Goal: Information Seeking & Learning: Learn about a topic

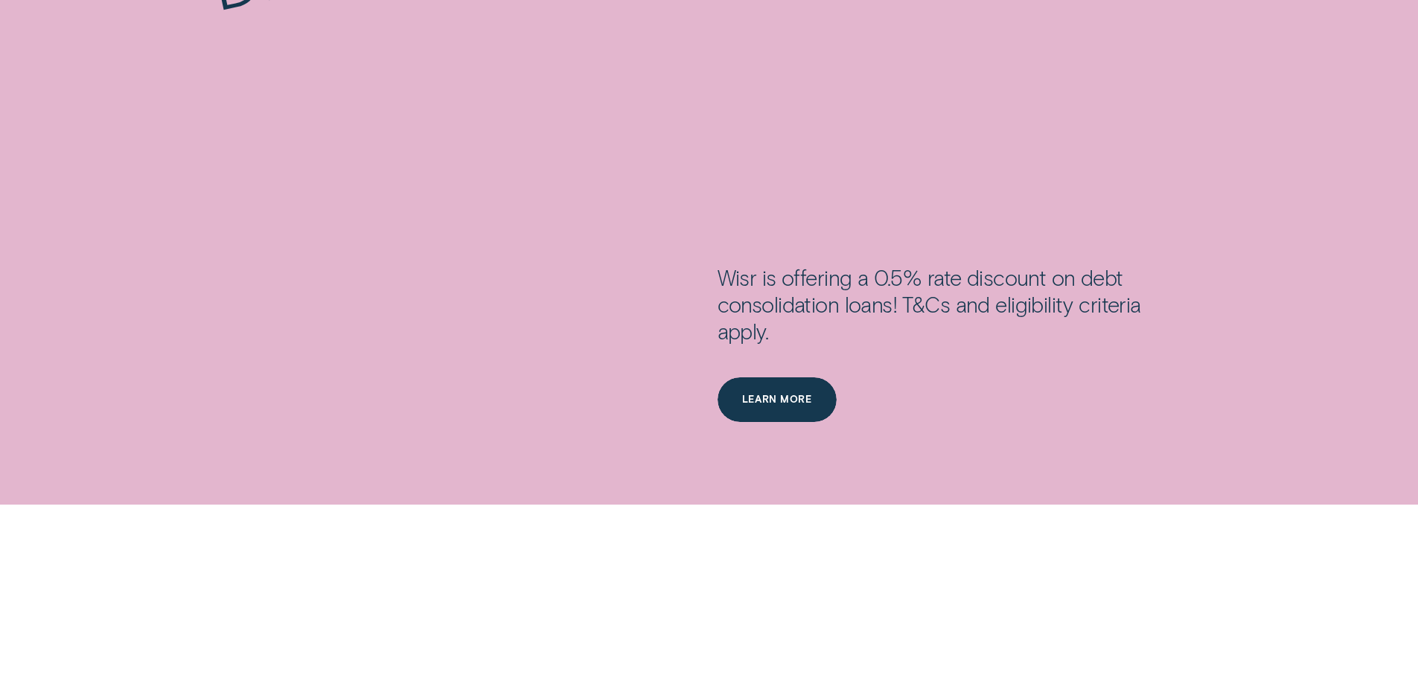
scroll to position [2680, 0]
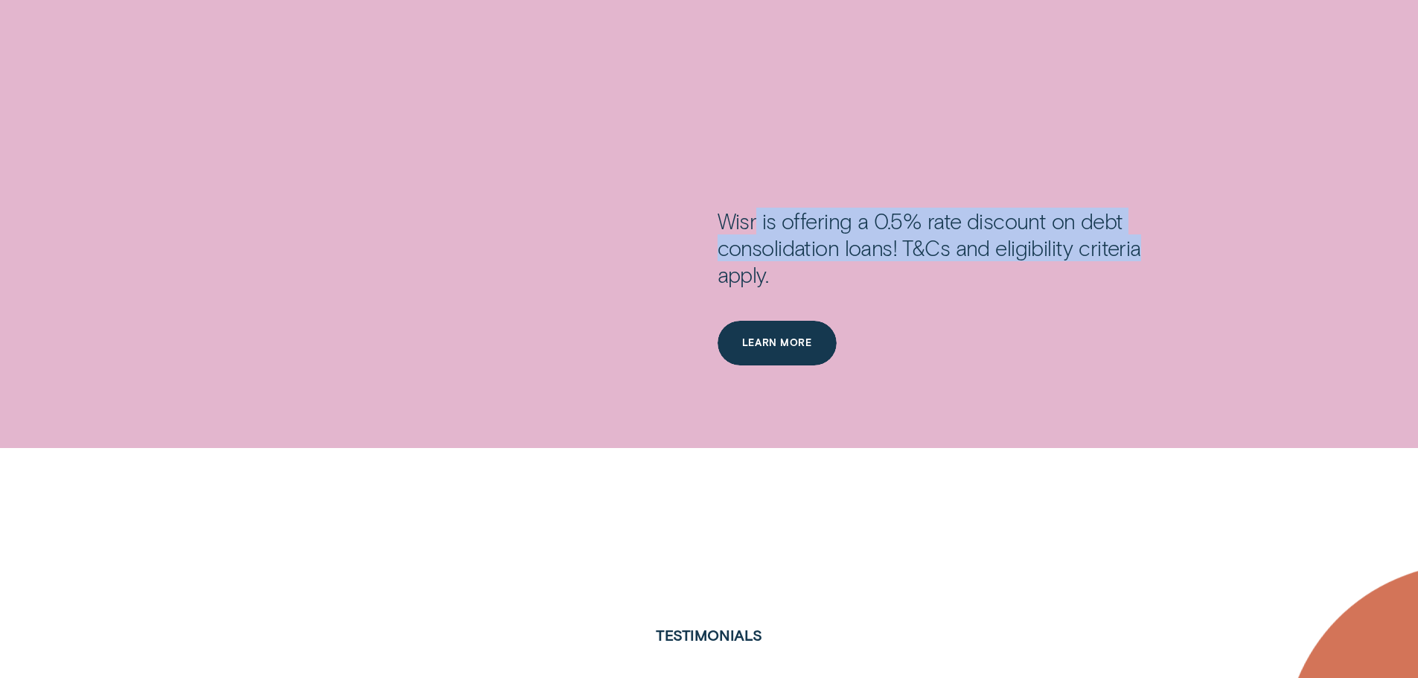
drag, startPoint x: 756, startPoint y: 220, endPoint x: 1152, endPoint y: 246, distance: 396.9
click at [1152, 246] on div "Wisr is offering a 0.5% rate discount on debt consolidation loans! T&Cs and eli…" at bounding box center [954, 264] width 473 height 113
click at [1017, 252] on div "Wisr is offering a 0.5% rate discount on debt consolidation loans! T&Cs and eli…" at bounding box center [954, 264] width 473 height 113
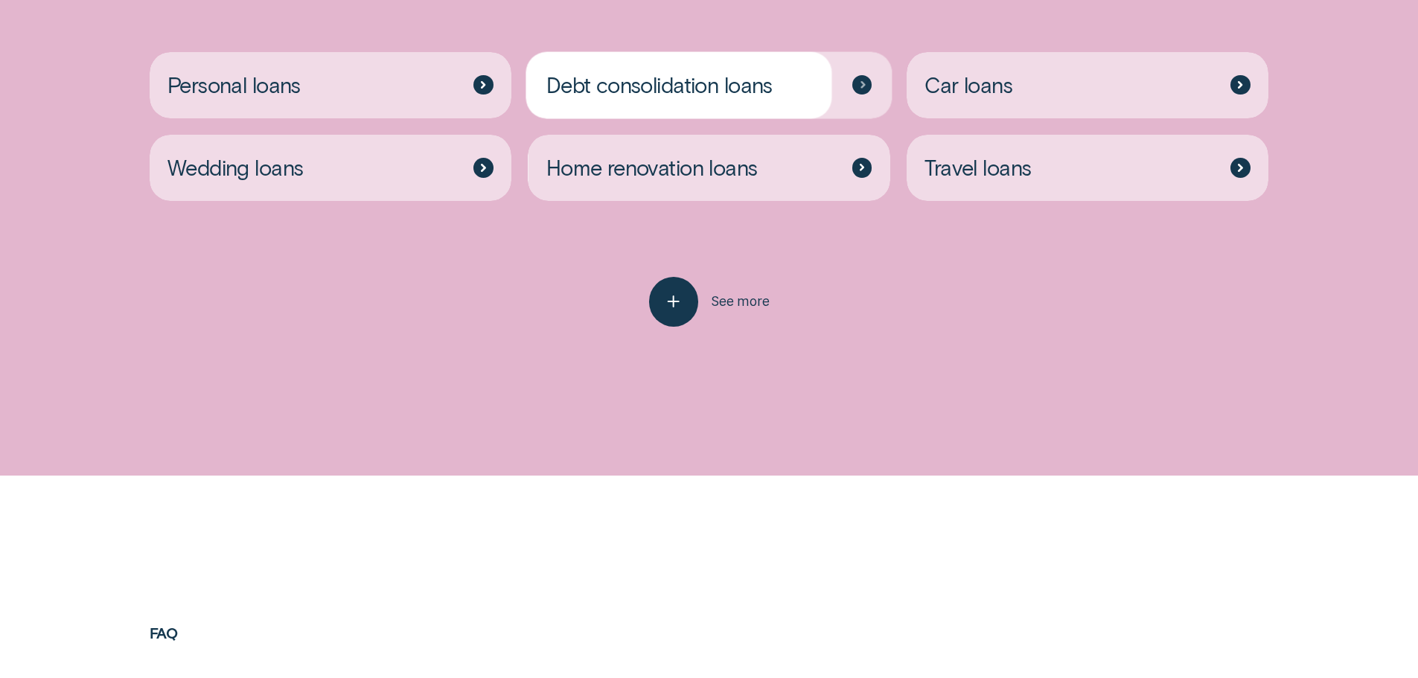
scroll to position [4169, 0]
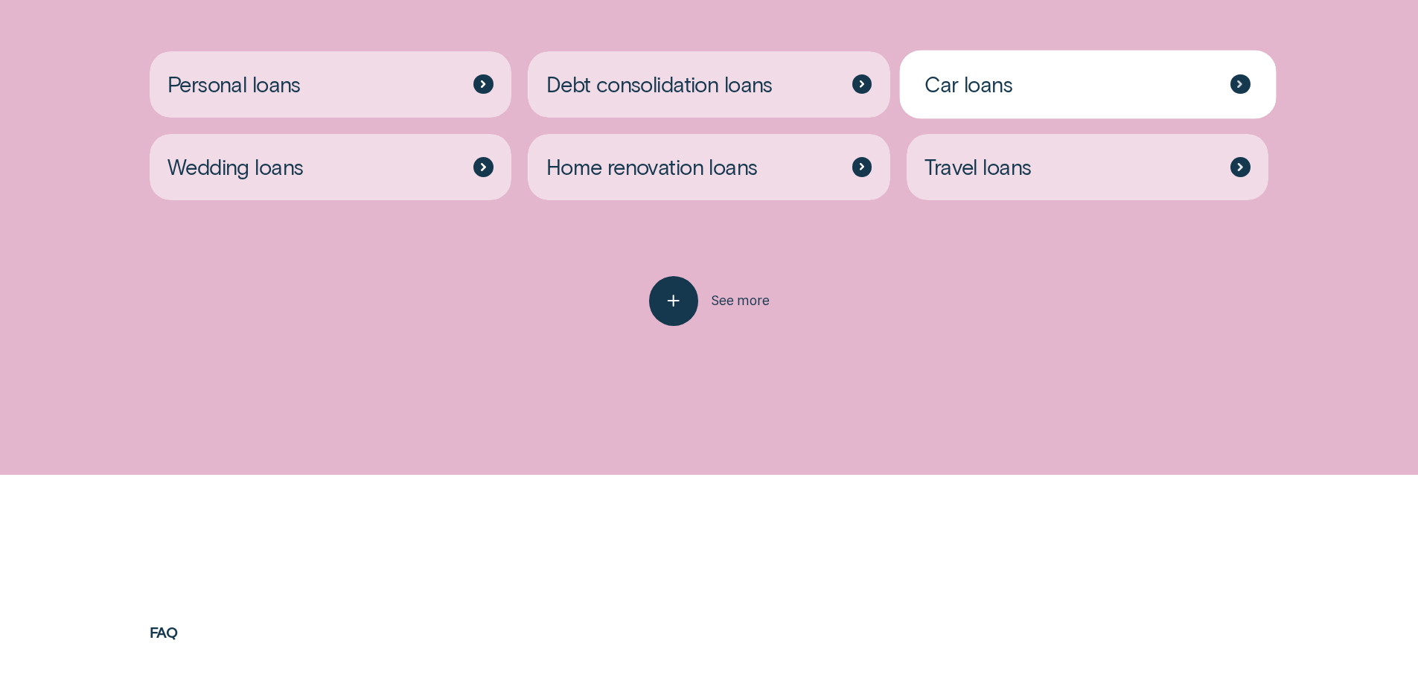
click at [1006, 103] on div "Car loans" at bounding box center [1088, 84] width 363 height 66
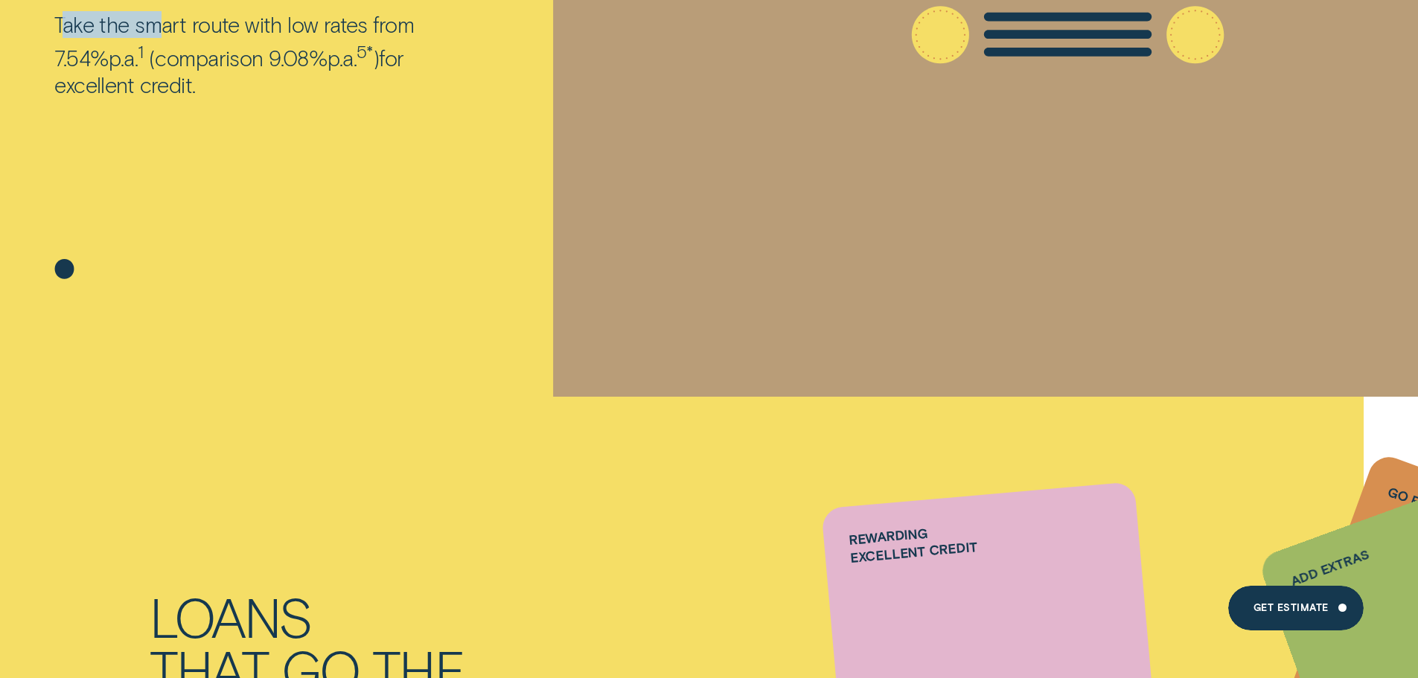
scroll to position [446, 0]
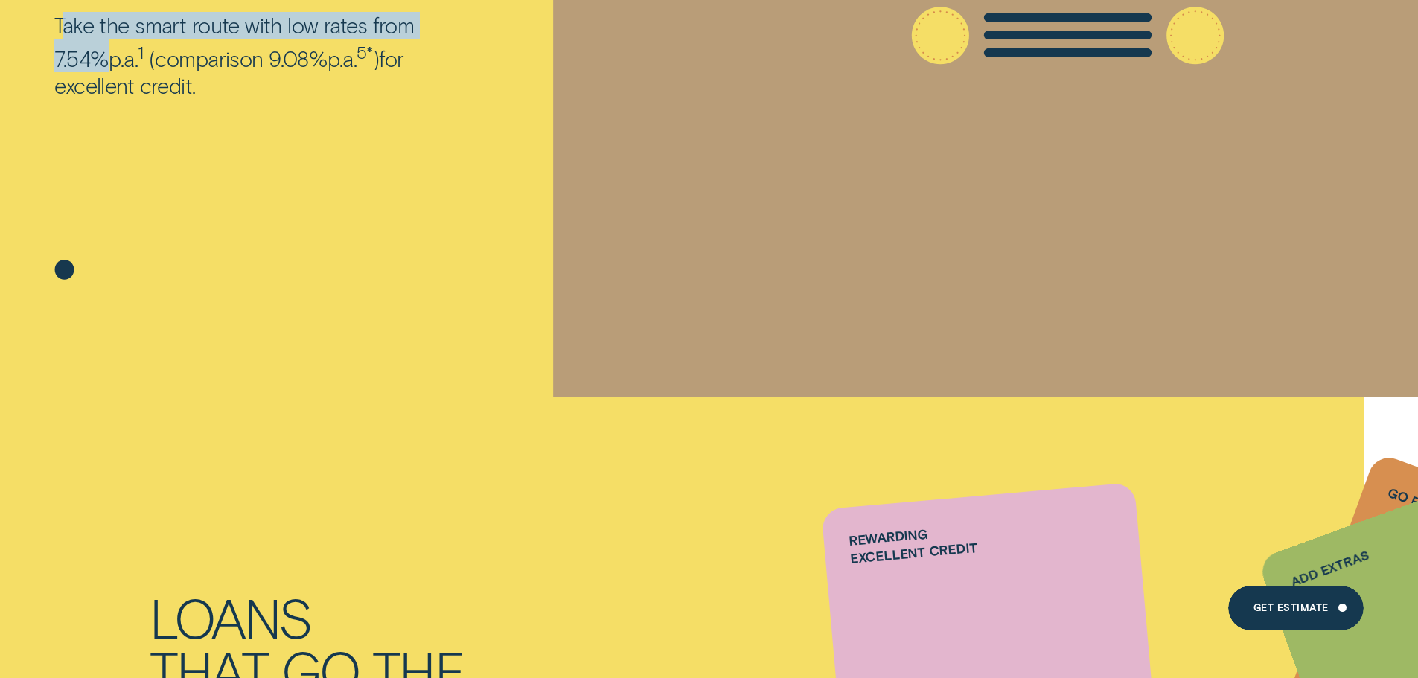
drag, startPoint x: 63, startPoint y: 14, endPoint x: 476, endPoint y: 21, distance: 413.2
click at [476, 21] on p "Take the smart route with low rates from 7.54% p.a. 1 ( comparison 9.08% p.a. 5…" at bounding box center [269, 55] width 430 height 87
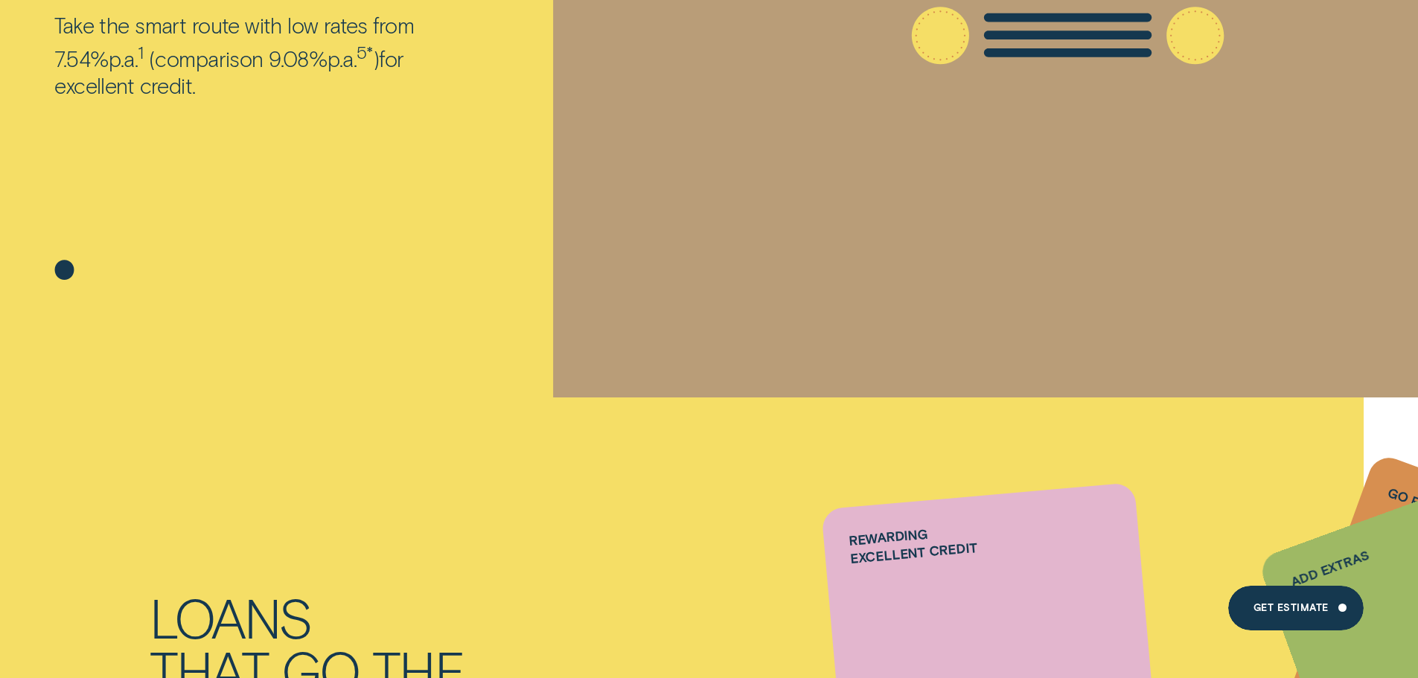
click at [390, 51] on p "Take the smart route with low rates from 7.54% p.a. 1 ( comparison 9.08% p.a. 5…" at bounding box center [269, 55] width 430 height 87
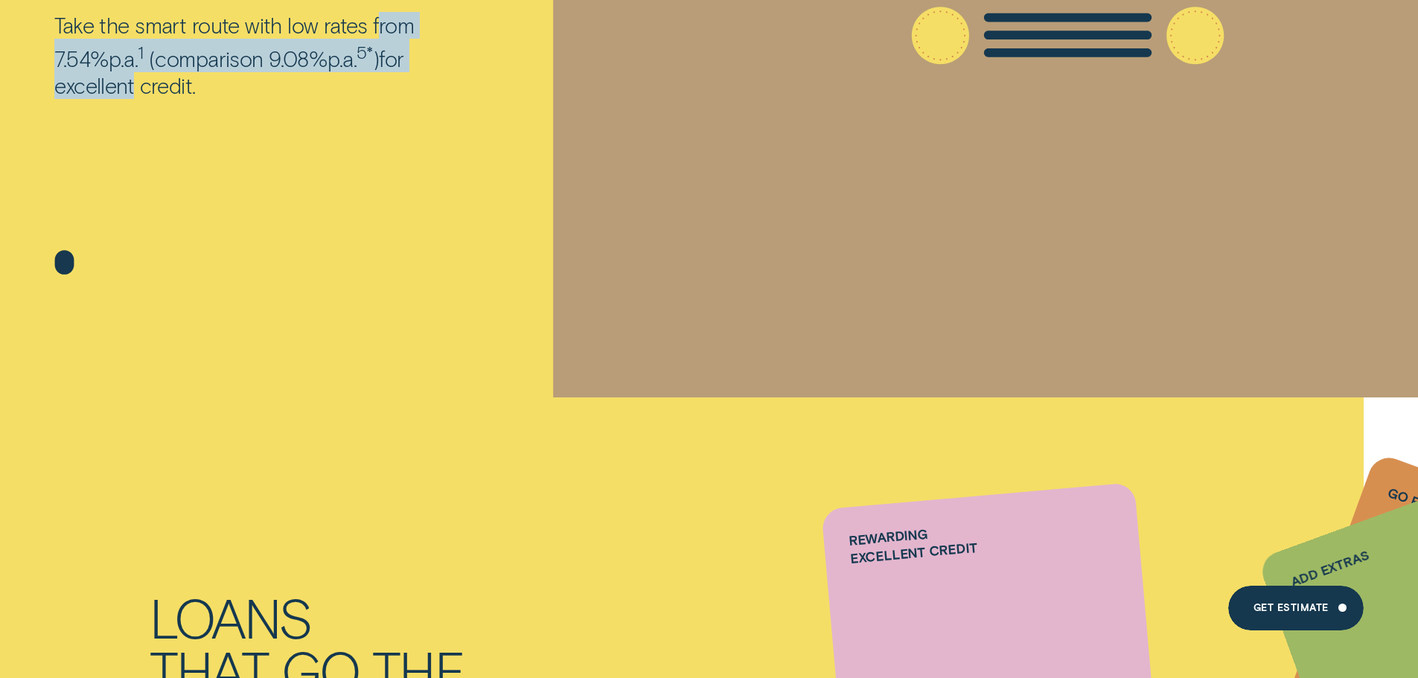
drag, startPoint x: 421, startPoint y: 50, endPoint x: 441, endPoint y: 64, distance: 24.6
click at [441, 64] on p "Take the smart route with low rates from 7.54% p.a. 1 ( comparison 9.08% p.a. 5…" at bounding box center [269, 55] width 430 height 87
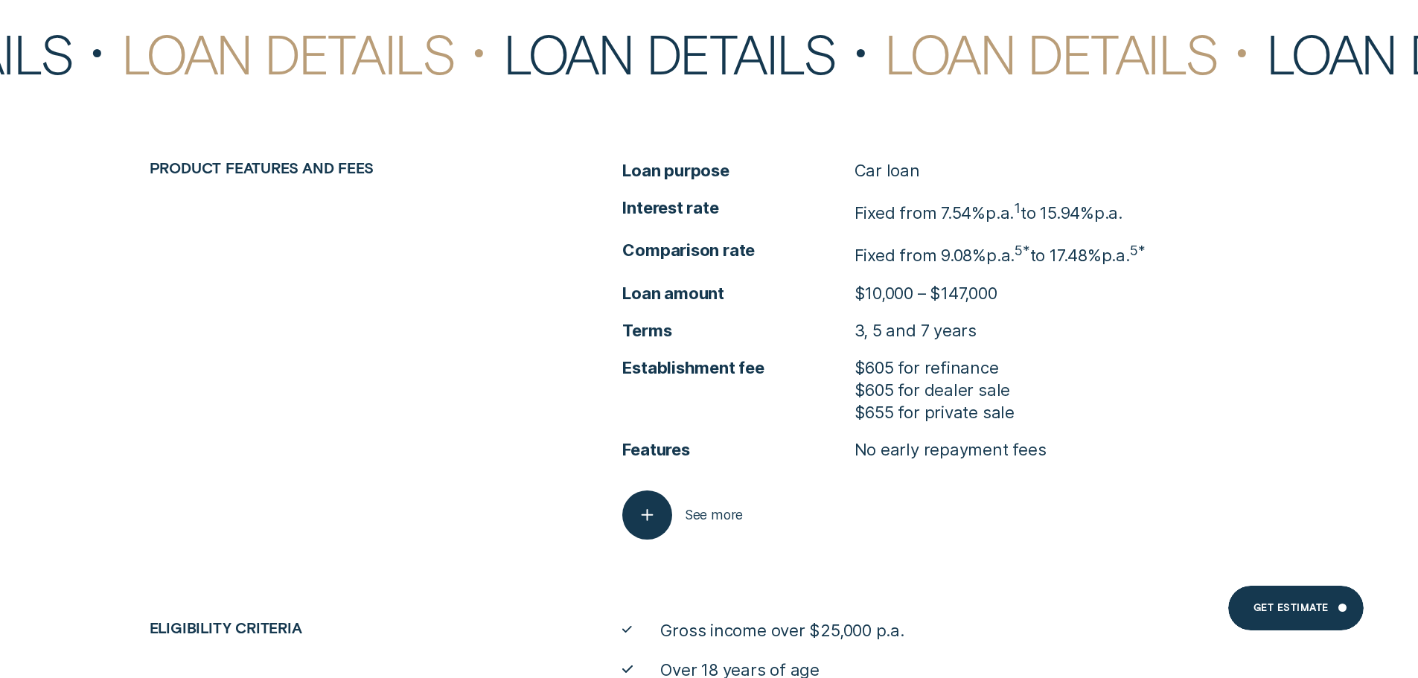
scroll to position [4763, 0]
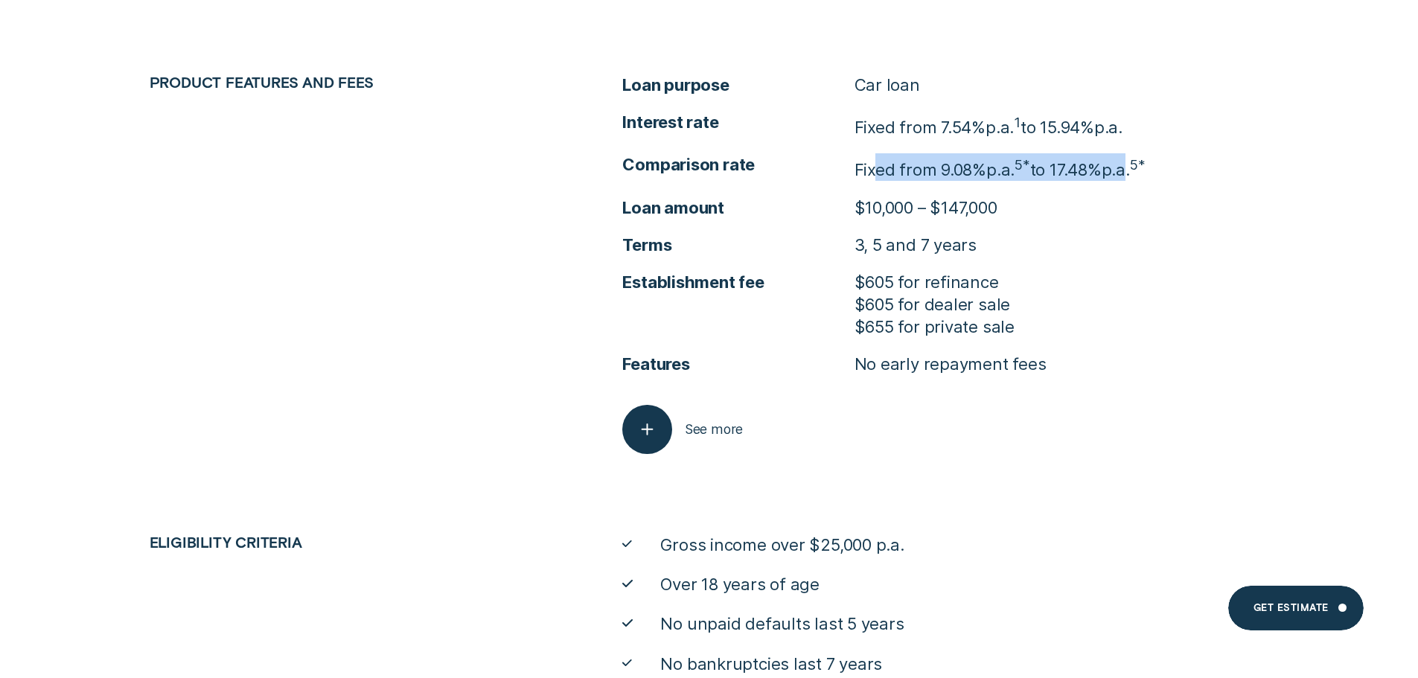
drag, startPoint x: 957, startPoint y: 150, endPoint x: 1184, endPoint y: 150, distance: 227.0
click at [1182, 150] on ul "Loan purpose Car loan Interest rate Fixed from 7.54% p.a. 1 to 15.94% p.a. Comp…" at bounding box center [945, 224] width 646 height 301
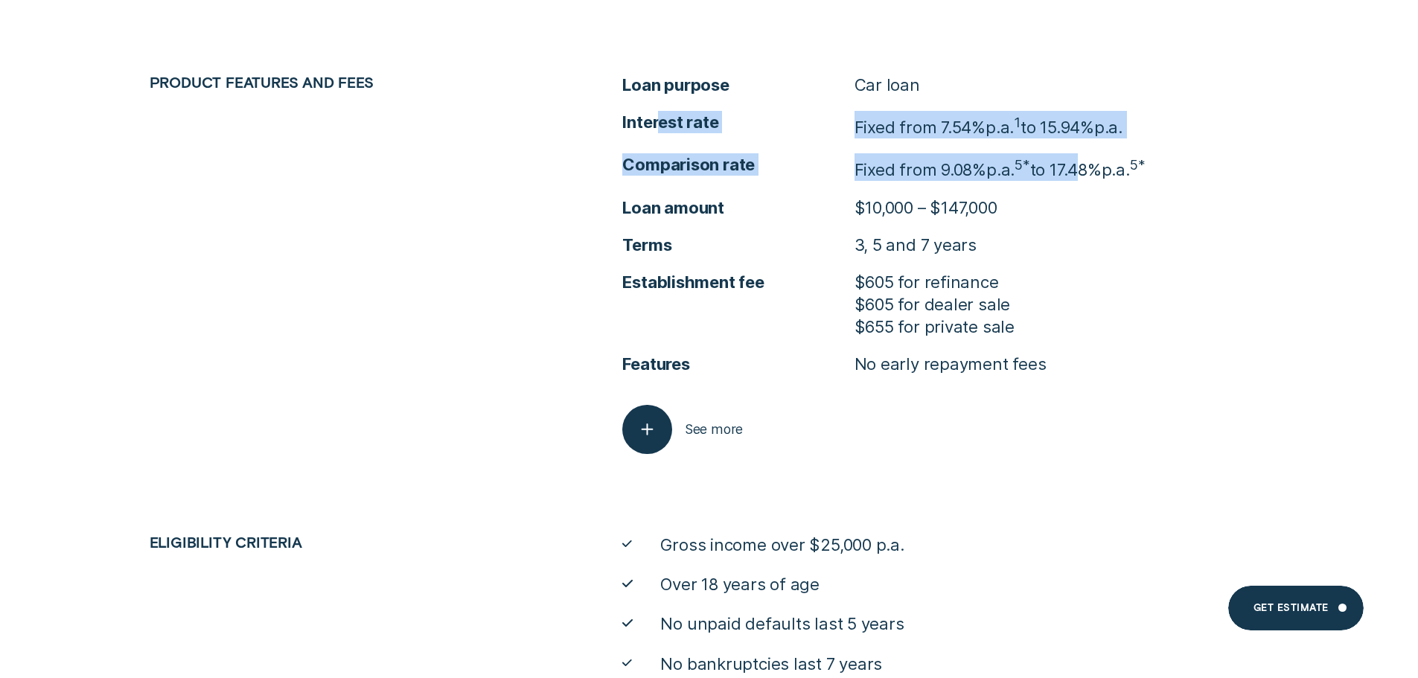
drag, startPoint x: 676, startPoint y: 119, endPoint x: 1081, endPoint y: 150, distance: 406.1
click at [1079, 150] on ul "Loan purpose Car loan Interest rate Fixed from 7.54% p.a. 1 to 15.94% p.a. Comp…" at bounding box center [945, 224] width 646 height 301
click at [1083, 150] on ul "Loan purpose Car loan Interest rate Fixed from 7.54% p.a. 1 to 15.94% p.a. Comp…" at bounding box center [945, 224] width 646 height 301
drag, startPoint x: 905, startPoint y: 125, endPoint x: 1232, endPoint y: 177, distance: 330.9
click at [1232, 177] on ul "Loan purpose Car loan Interest rate Fixed from 7.54% p.a. 1 to 15.94% p.a. Comp…" at bounding box center [945, 224] width 646 height 301
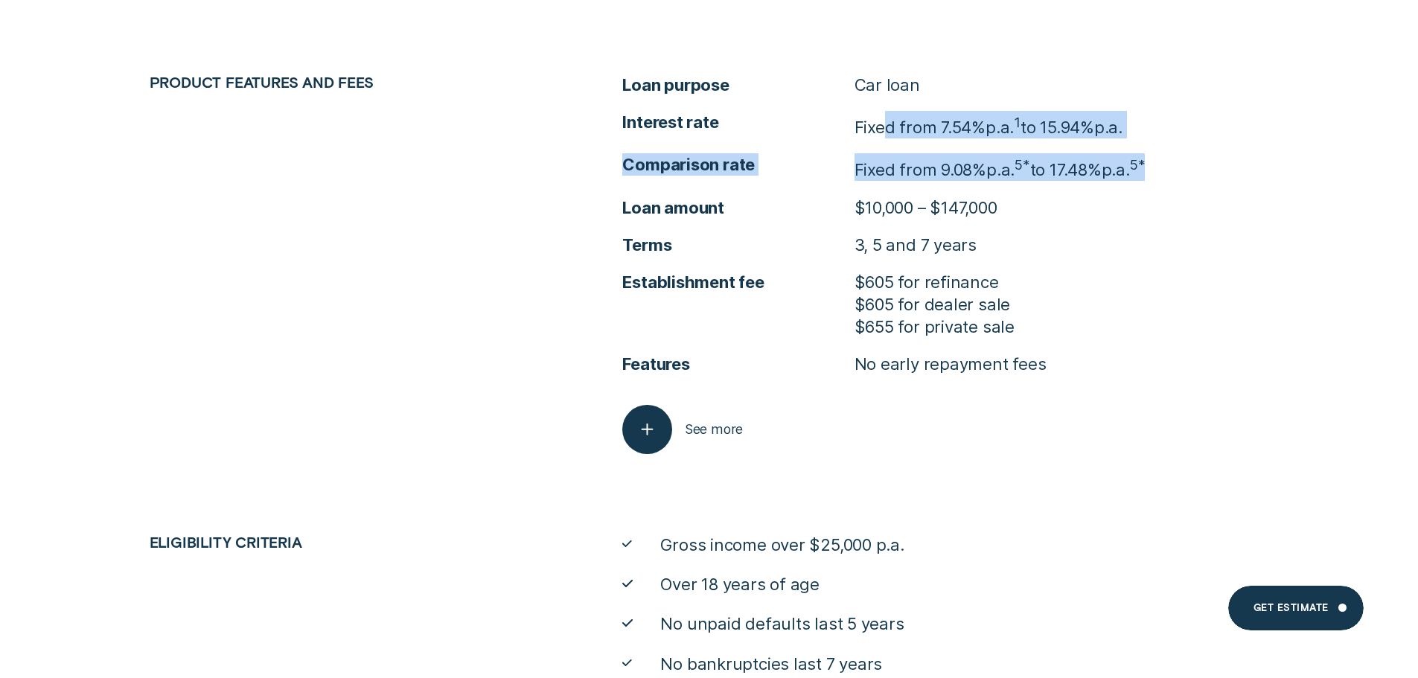
click at [1078, 169] on p "Fixed from 9.08% p.a. 5* to 17.48% p.a. 5*" at bounding box center [1000, 167] width 291 height 28
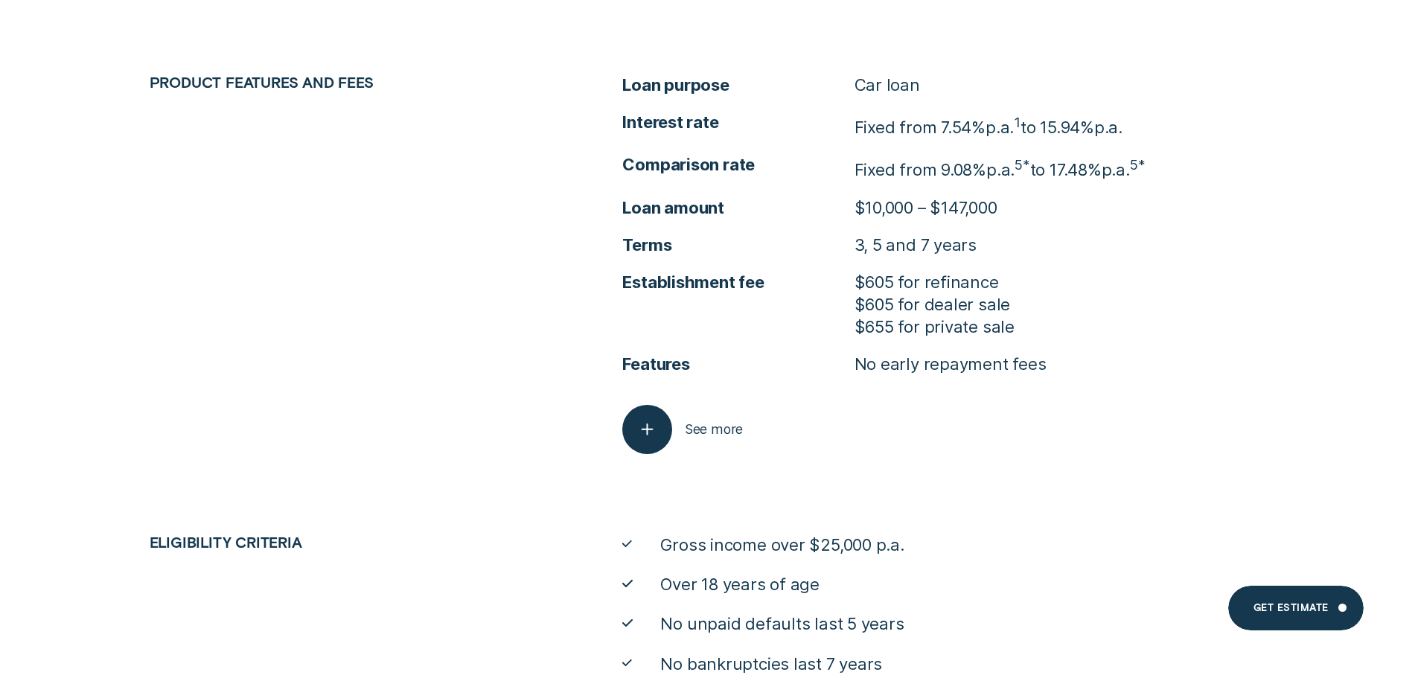
drag, startPoint x: 1155, startPoint y: 328, endPoint x: 1113, endPoint y: 296, distance: 52.1
click at [1155, 325] on li "Establishment fee $605 for refinance $605 for dealer sale $655 for private sale" at bounding box center [945, 304] width 646 height 67
drag, startPoint x: 971, startPoint y: 128, endPoint x: 1120, endPoint y: 132, distance: 148.9
click at [1116, 132] on p "Fixed from 7.54% p.a. 1 to 15.94% p.a." at bounding box center [989, 125] width 269 height 28
drag, startPoint x: 1121, startPoint y: 132, endPoint x: 997, endPoint y: 148, distance: 125.4
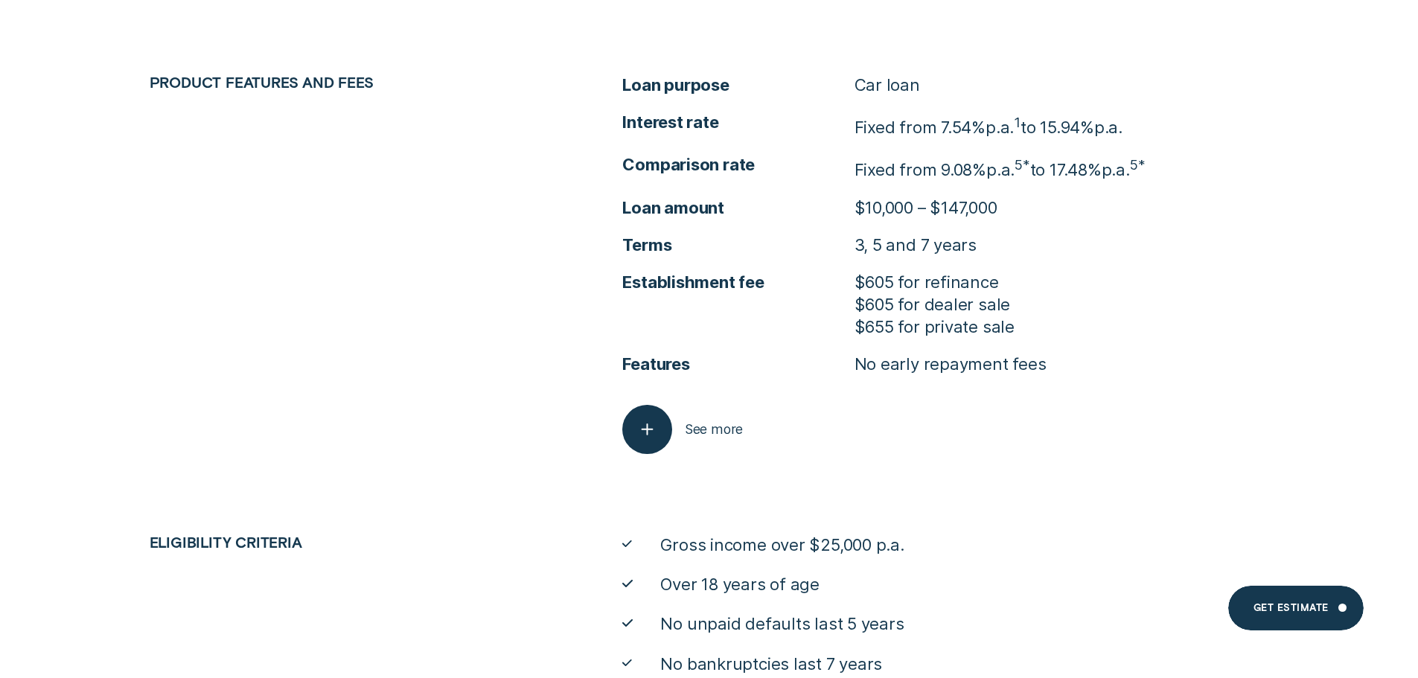
click at [1114, 134] on span "p.a." at bounding box center [1108, 127] width 28 height 20
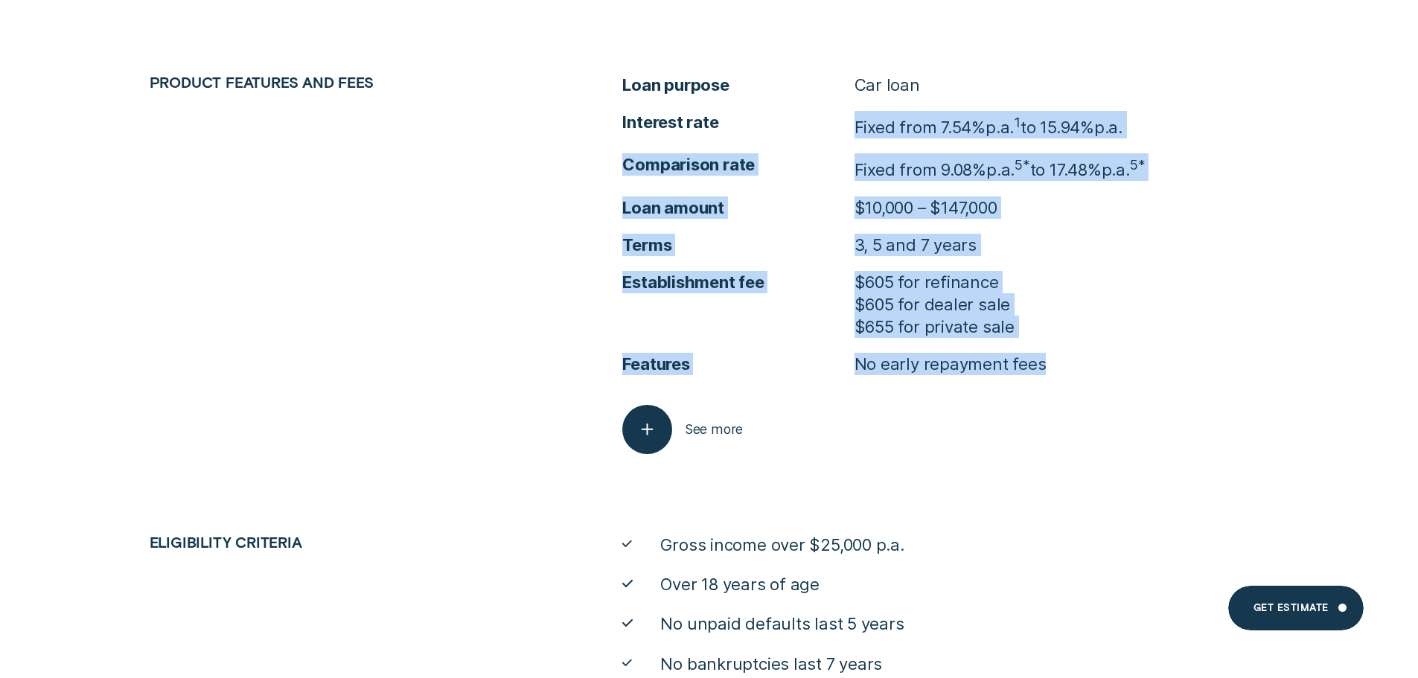
drag, startPoint x: 855, startPoint y: 104, endPoint x: 1105, endPoint y: 367, distance: 362.3
click at [1105, 367] on ul "Loan purpose Car loan Interest rate Fixed from 7.54% p.a. 1 to 15.94% p.a. Comp…" at bounding box center [945, 224] width 646 height 301
click at [1082, 365] on li "Features No early repayment fees" at bounding box center [945, 364] width 646 height 22
drag, startPoint x: 851, startPoint y: 123, endPoint x: 1008, endPoint y: 315, distance: 248.1
click at [1008, 315] on ul "Loan purpose Car loan Interest rate Fixed from 7.54% p.a. 1 to 15.94% p.a. Comp…" at bounding box center [945, 224] width 646 height 301
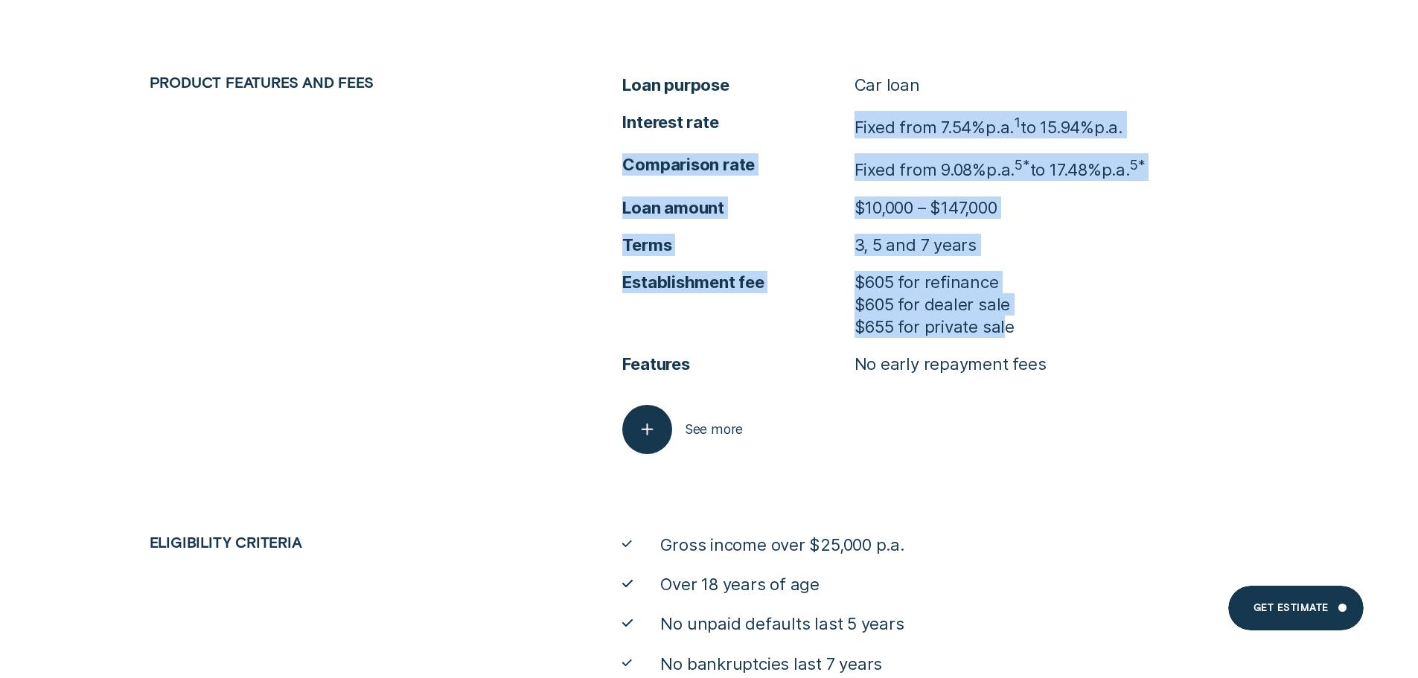
click at [1008, 316] on p "$655 for private sale" at bounding box center [935, 327] width 160 height 22
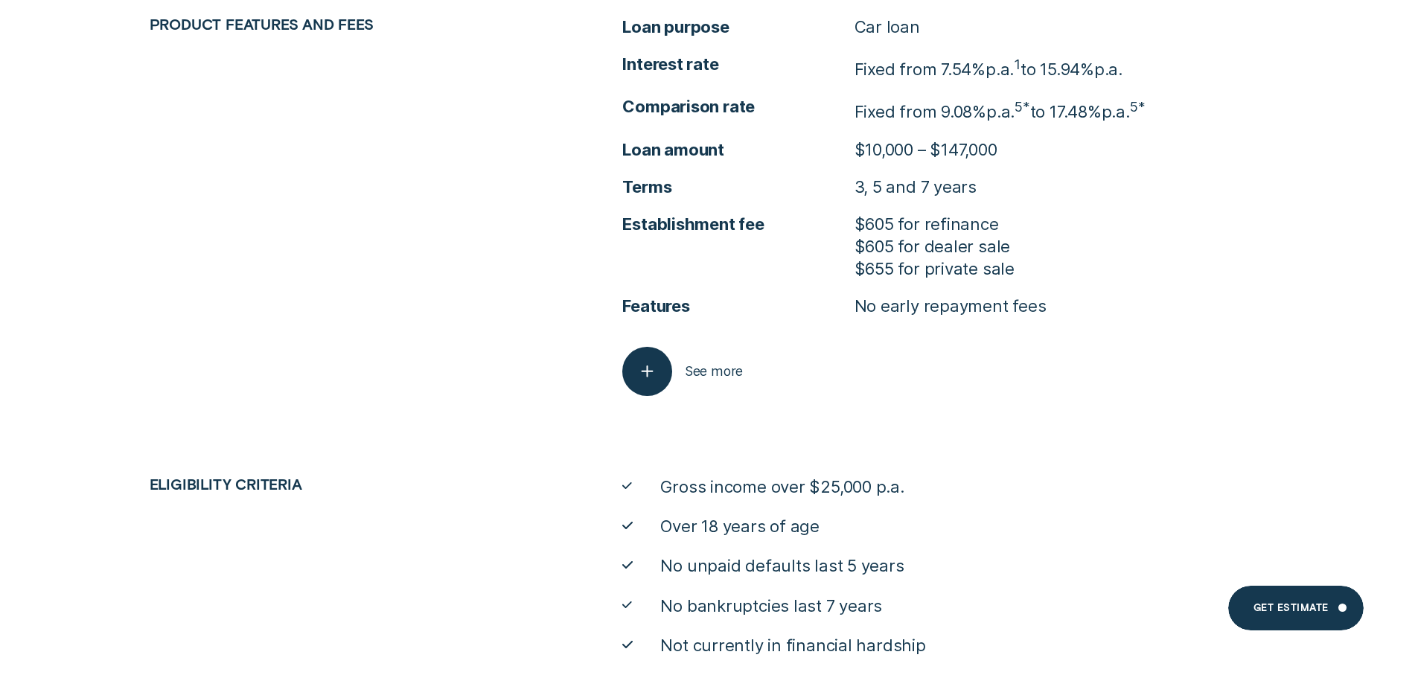
scroll to position [4838, 0]
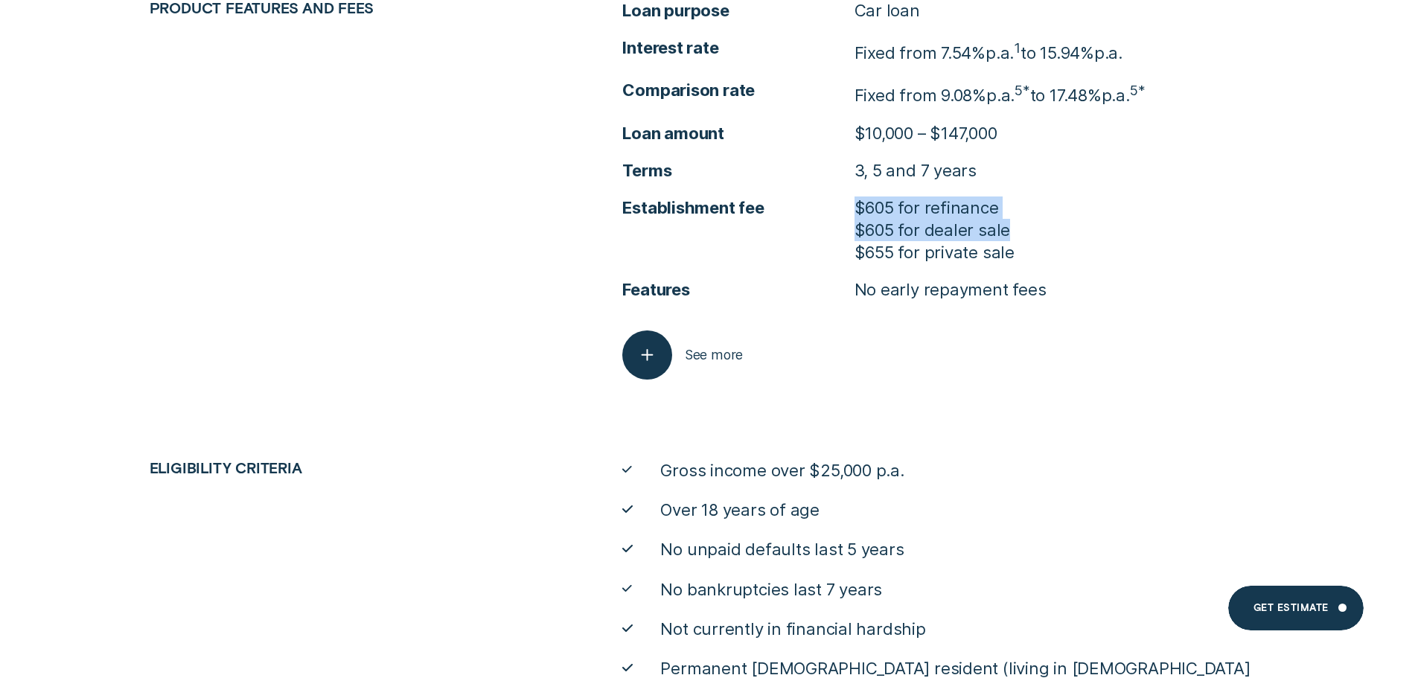
drag, startPoint x: 855, startPoint y: 204, endPoint x: 1026, endPoint y: 226, distance: 171.8
click at [1026, 226] on li "Establishment fee $605 for refinance $605 for dealer sale $655 for private sale" at bounding box center [945, 230] width 646 height 67
click at [988, 244] on p "$655 for private sale" at bounding box center [935, 252] width 160 height 22
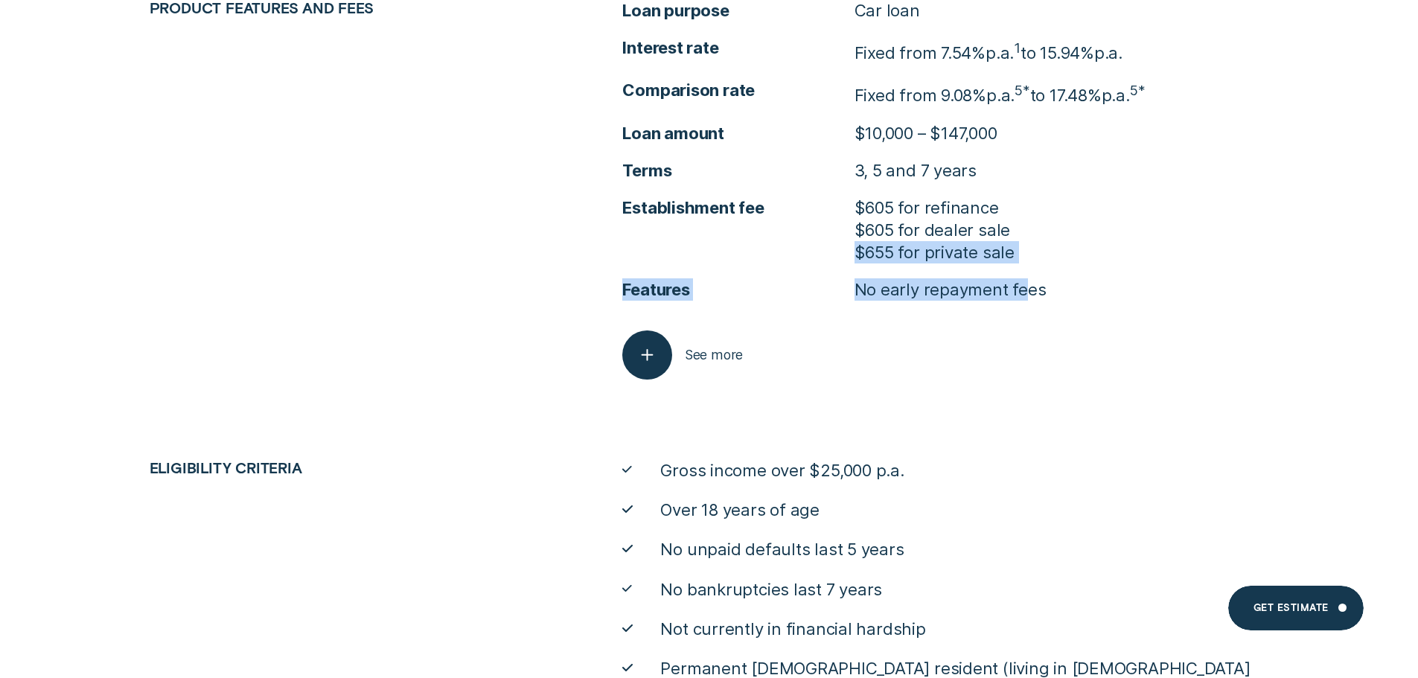
drag, startPoint x: 846, startPoint y: 251, endPoint x: 1027, endPoint y: 264, distance: 180.6
click at [1027, 264] on ul "Loan purpose Car loan Interest rate Fixed from 7.54% p.a. 1 to 15.94% p.a. Comp…" at bounding box center [945, 149] width 646 height 301
click at [941, 250] on p "$655 for private sale" at bounding box center [935, 252] width 160 height 22
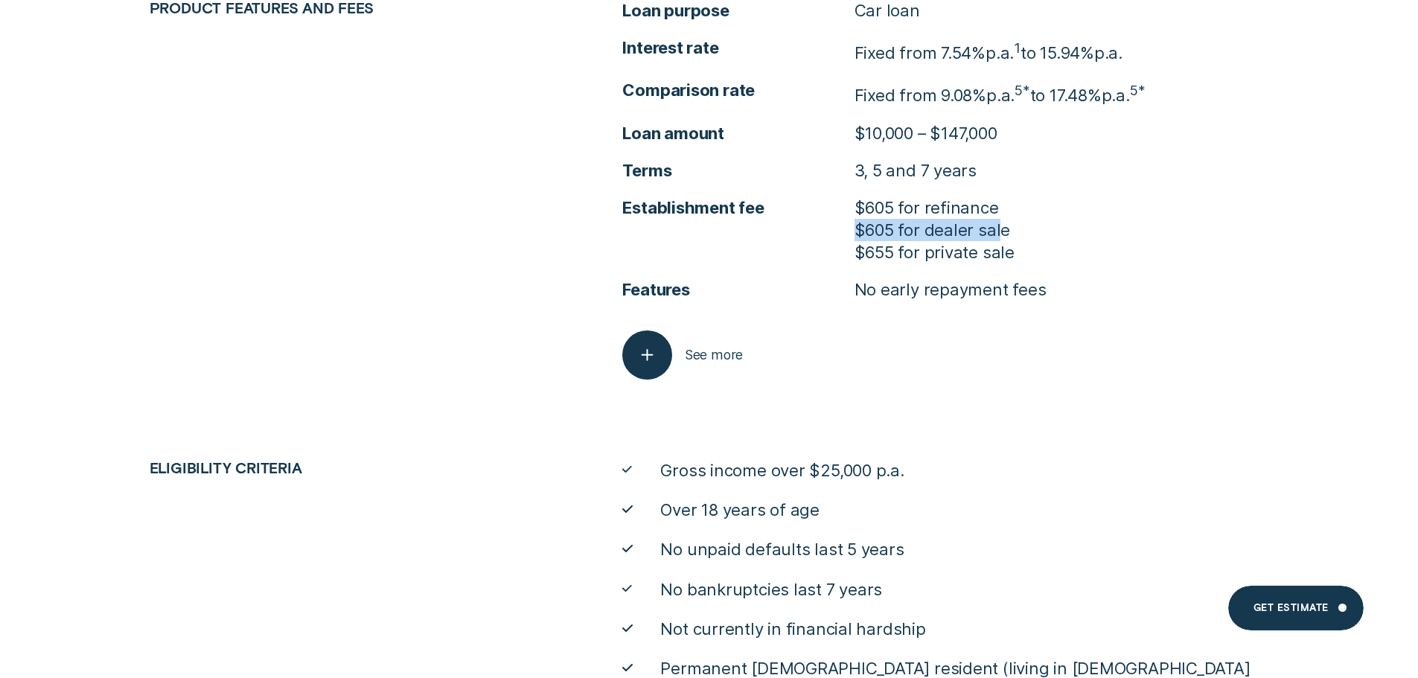
drag, startPoint x: 859, startPoint y: 228, endPoint x: 999, endPoint y: 229, distance: 139.9
click at [998, 229] on p "$605 for refinance $605 for dealer sale" at bounding box center [935, 219] width 160 height 45
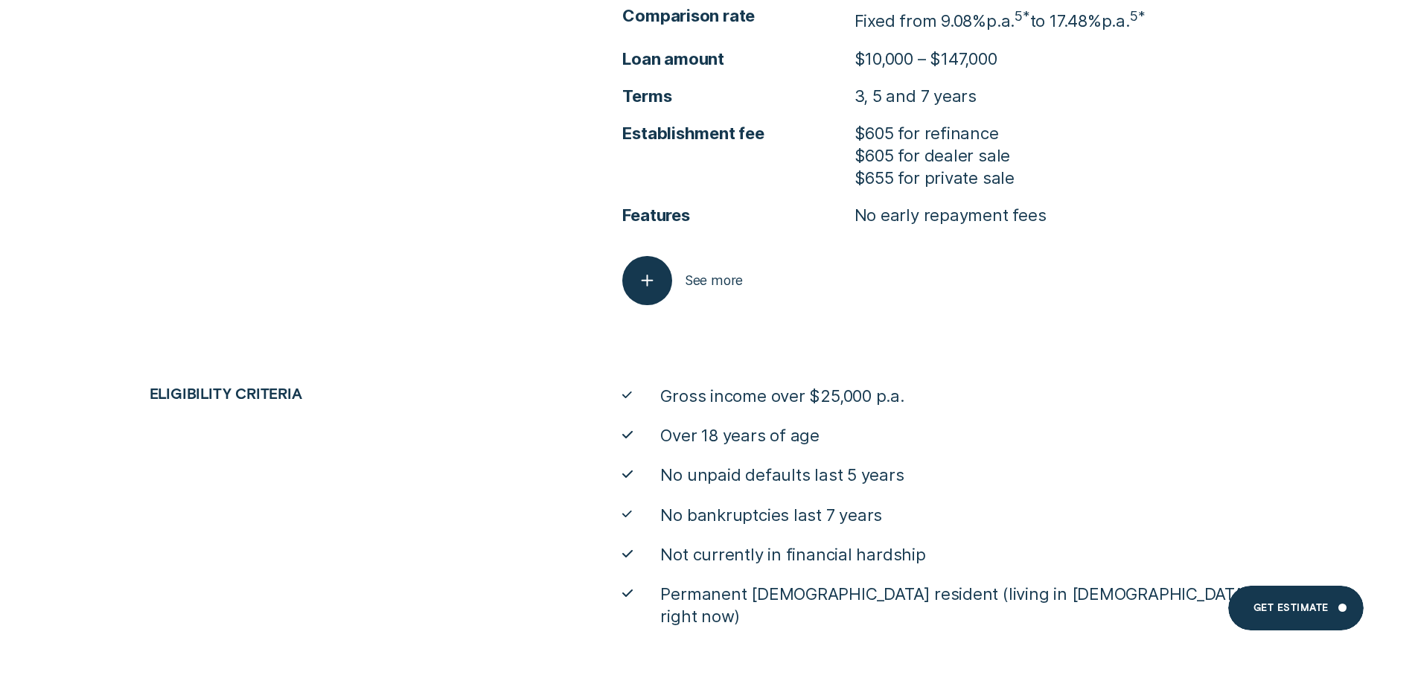
click at [1021, 188] on li "Establishment fee $605 for refinance $605 for dealer sale $655 for private sale" at bounding box center [945, 155] width 646 height 67
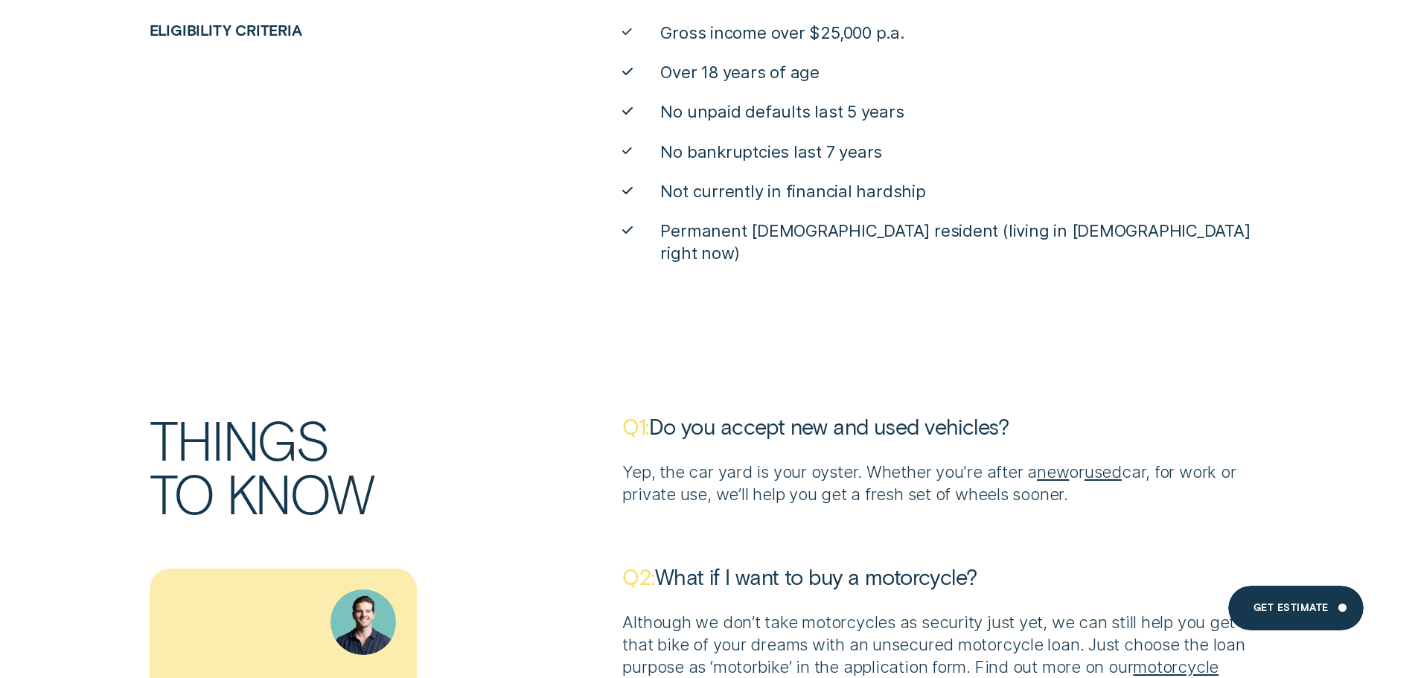
scroll to position [5284, 0]
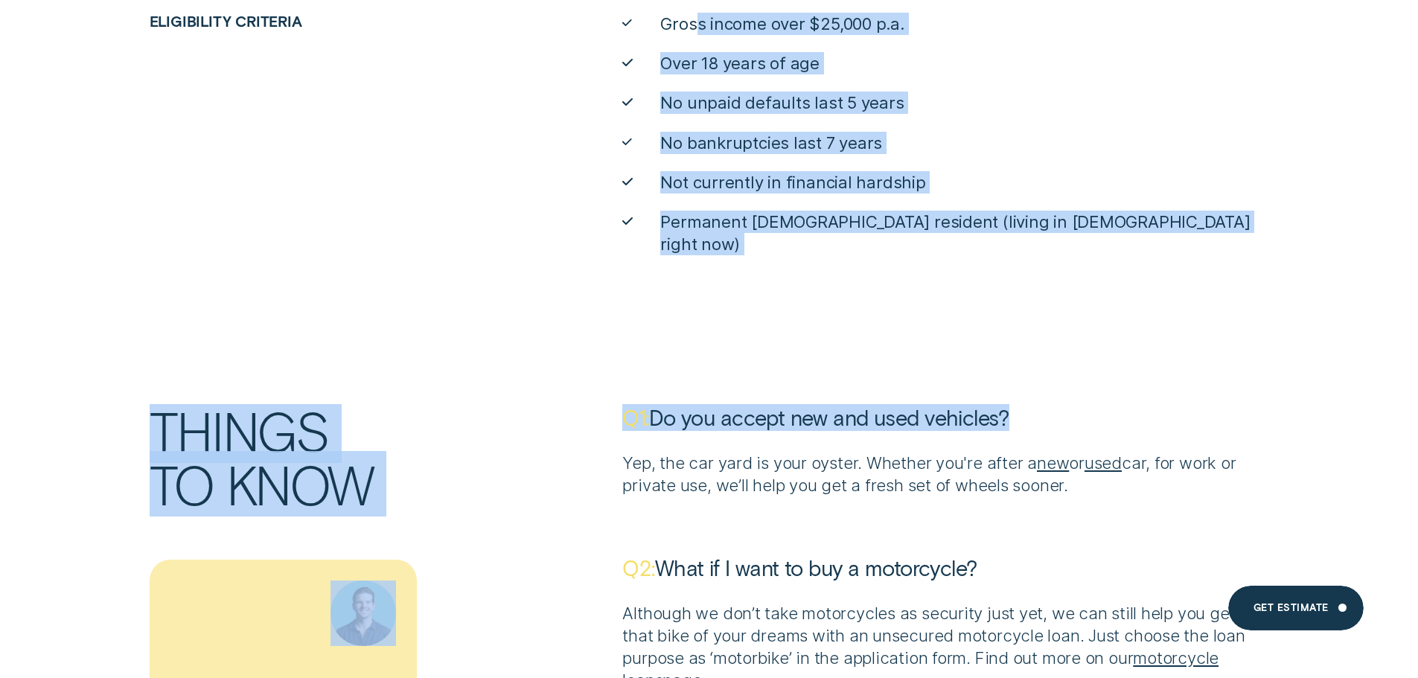
drag, startPoint x: 695, startPoint y: 28, endPoint x: 1096, endPoint y: 243, distance: 455.3
click at [1073, 247] on div "Loans that go the extra mile Rewarding excellent credit Find rates as low as 7.…" at bounding box center [709, 87] width 1418 height 9254
click at [1111, 234] on div "Loans that go the extra mile Rewarding excellent credit Find rates as low as 7.…" at bounding box center [709, 87] width 1418 height 9254
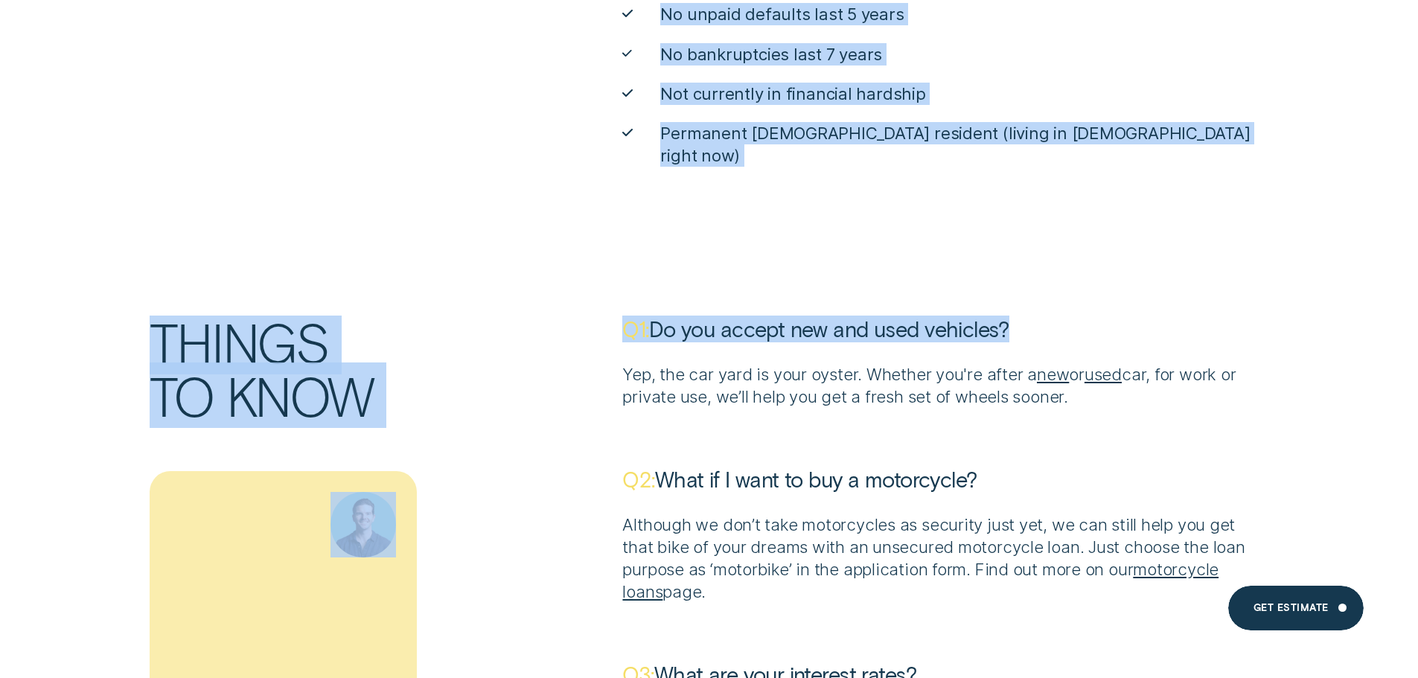
scroll to position [5582, 0]
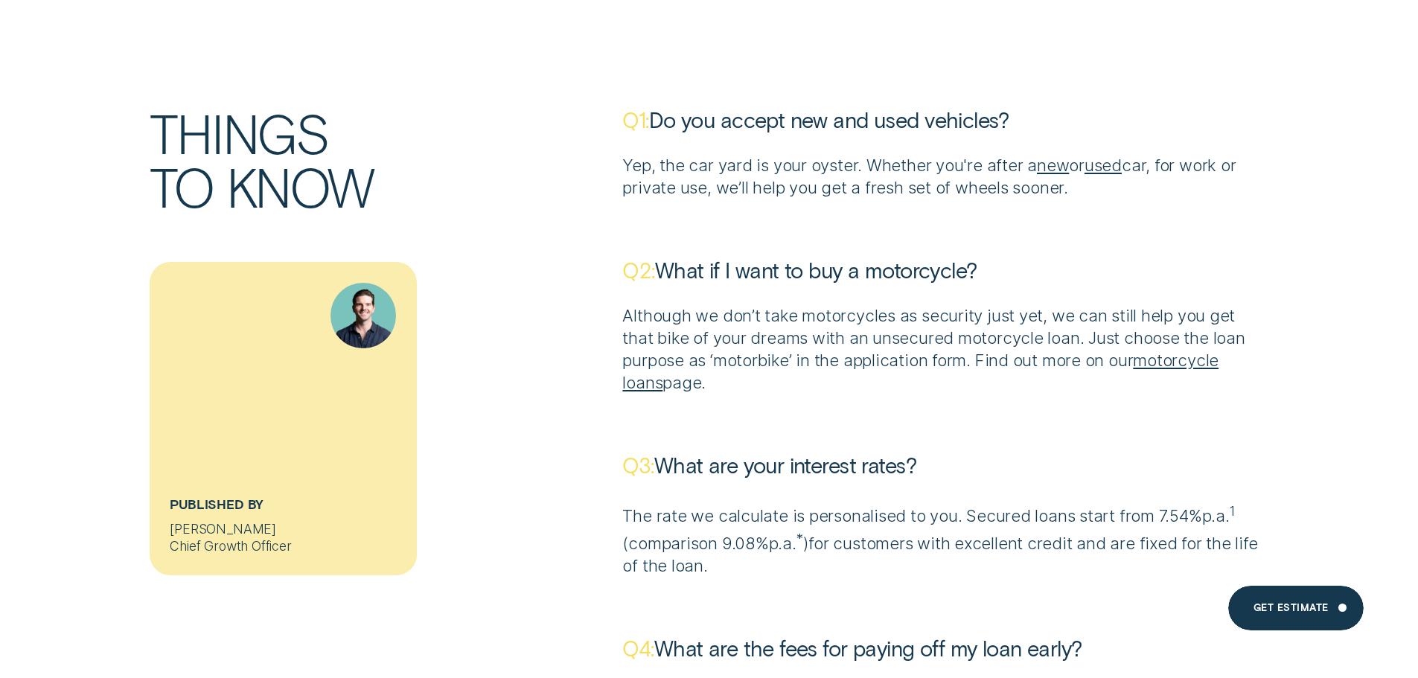
drag, startPoint x: 802, startPoint y: 144, endPoint x: 773, endPoint y: 132, distance: 32.4
click at [802, 154] on p "Yep, the car yard is your oyster. Whether you're after a new or used car, for w…" at bounding box center [945, 176] width 646 height 45
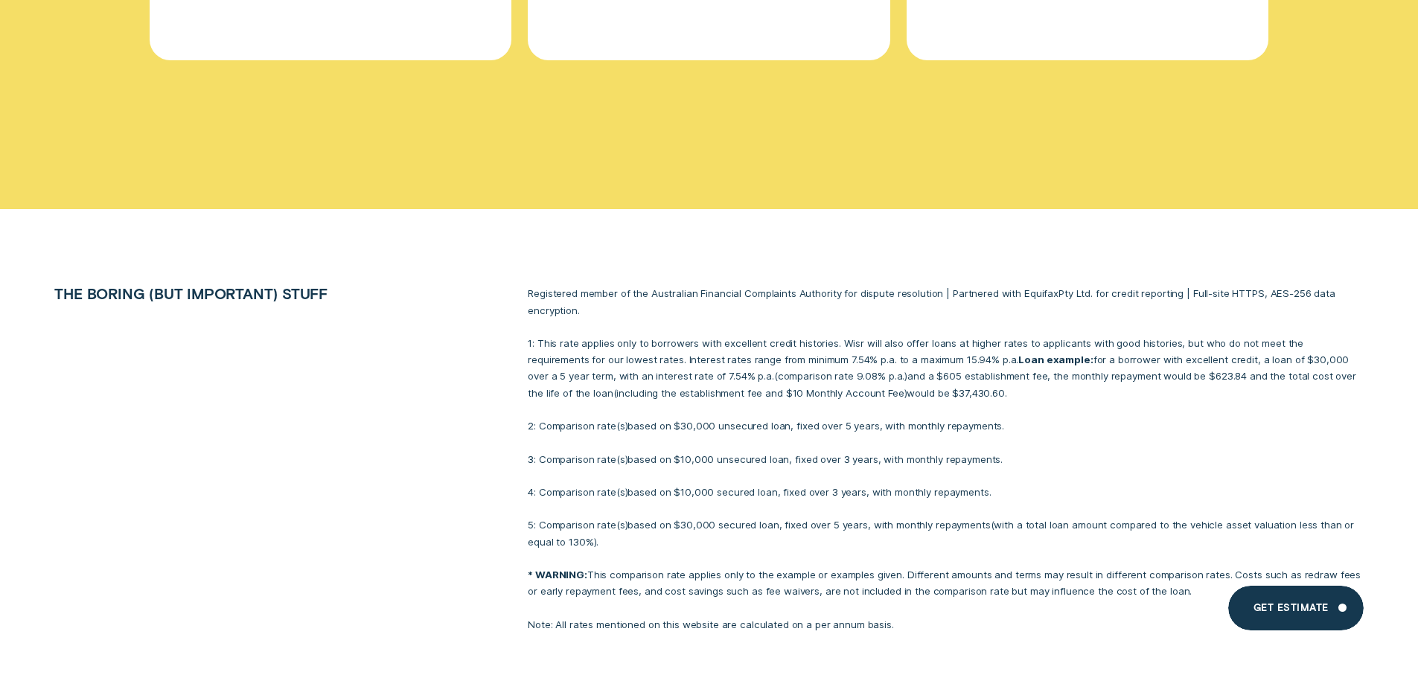
scroll to position [9453, 0]
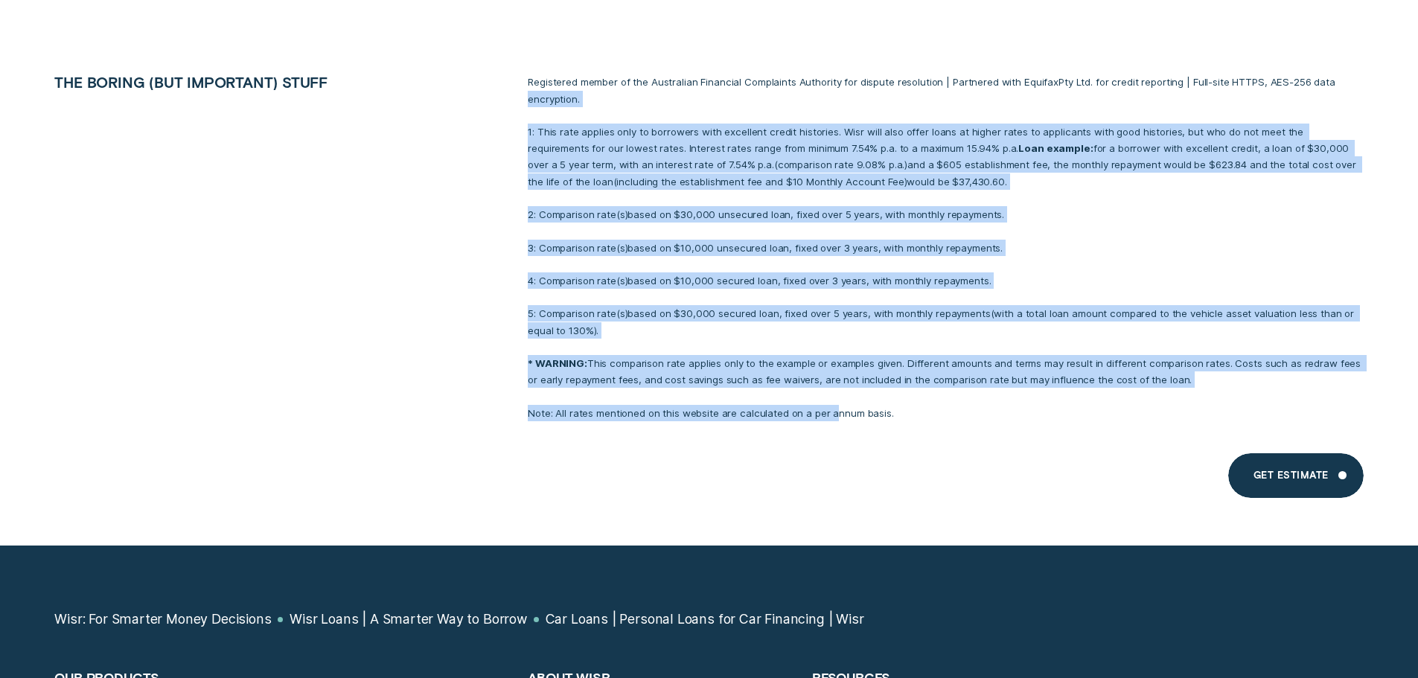
drag, startPoint x: 530, startPoint y: 77, endPoint x: 840, endPoint y: 393, distance: 442.7
click at [837, 393] on div "Registered member of the Australian Financial Complaints Authority for dispute …" at bounding box center [946, 248] width 852 height 348
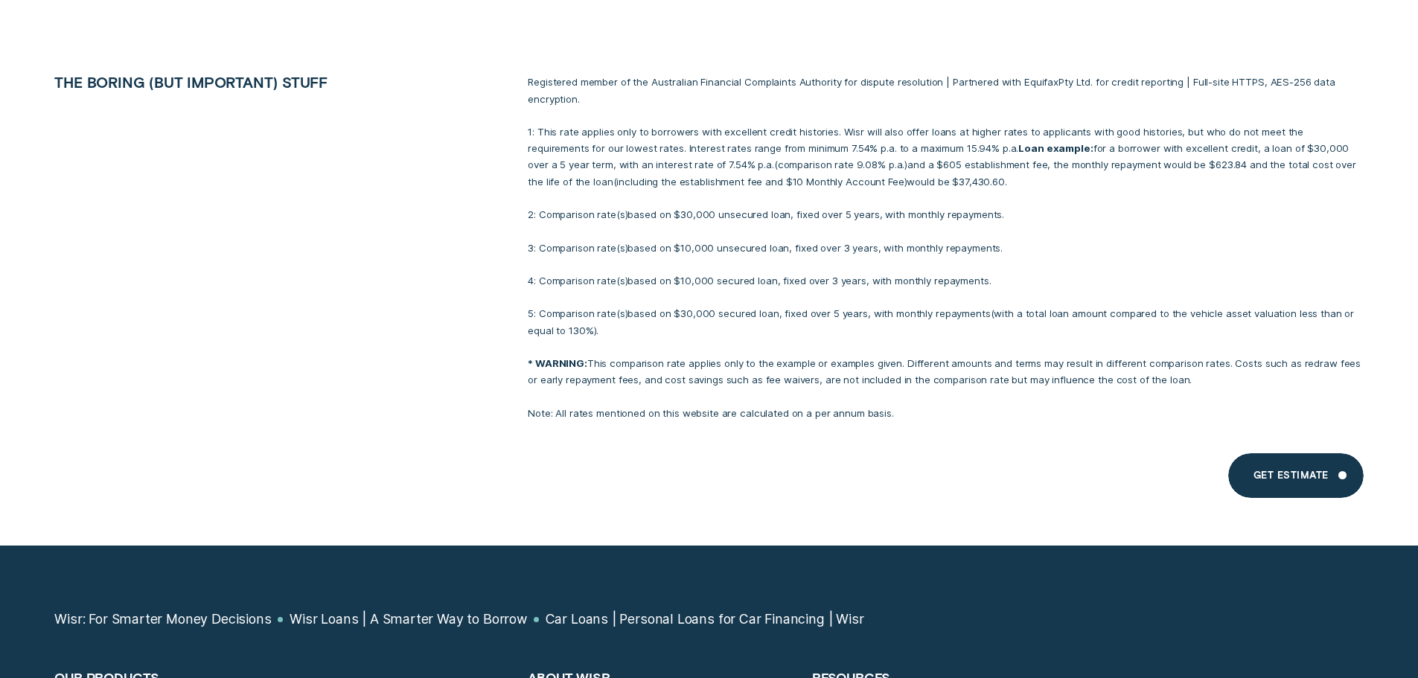
drag, startPoint x: 842, startPoint y: 393, endPoint x: 779, endPoint y: 341, distance: 81.4
click at [837, 405] on p "Note: All rates mentioned on this website are calculated on a per annum basis." at bounding box center [945, 413] width 835 height 16
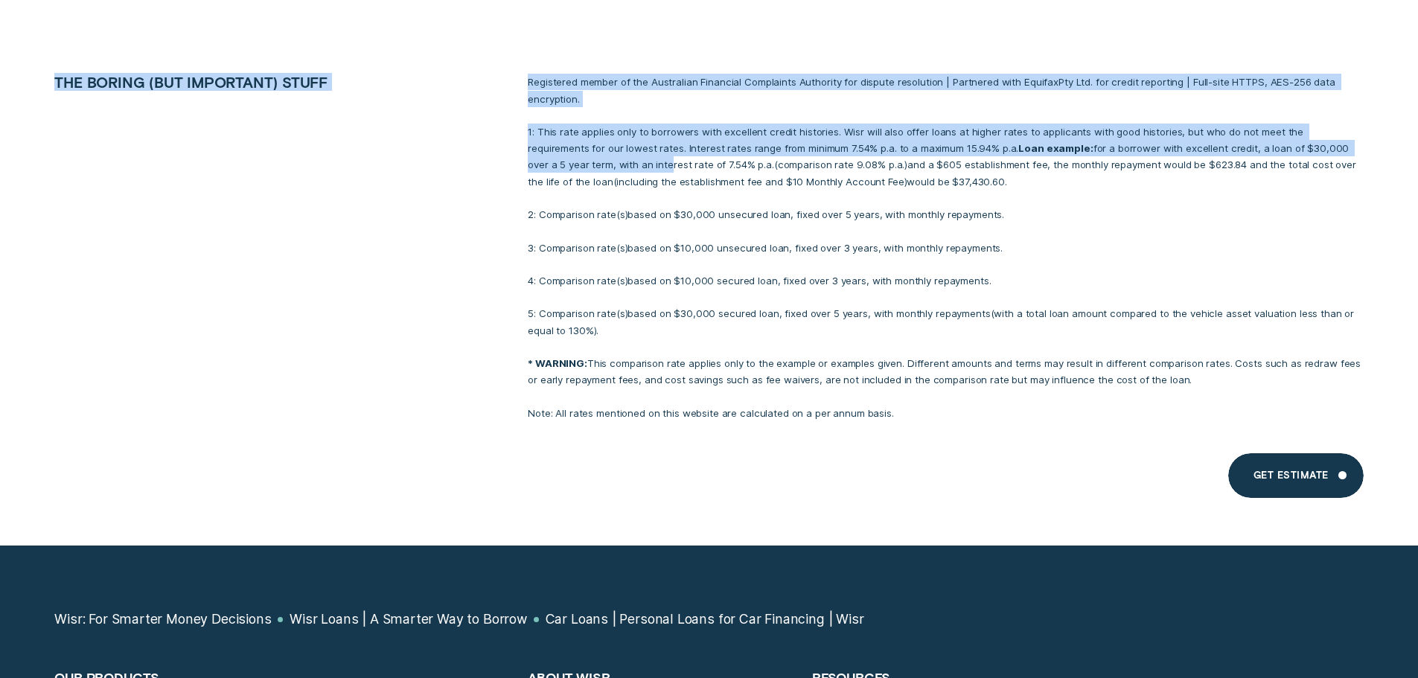
drag, startPoint x: 577, startPoint y: 135, endPoint x: 892, endPoint y: 429, distance: 430.3
click at [892, 429] on div "The boring (but important) stuff Registered member of the Australian Financial …" at bounding box center [709, 271] width 1418 height 547
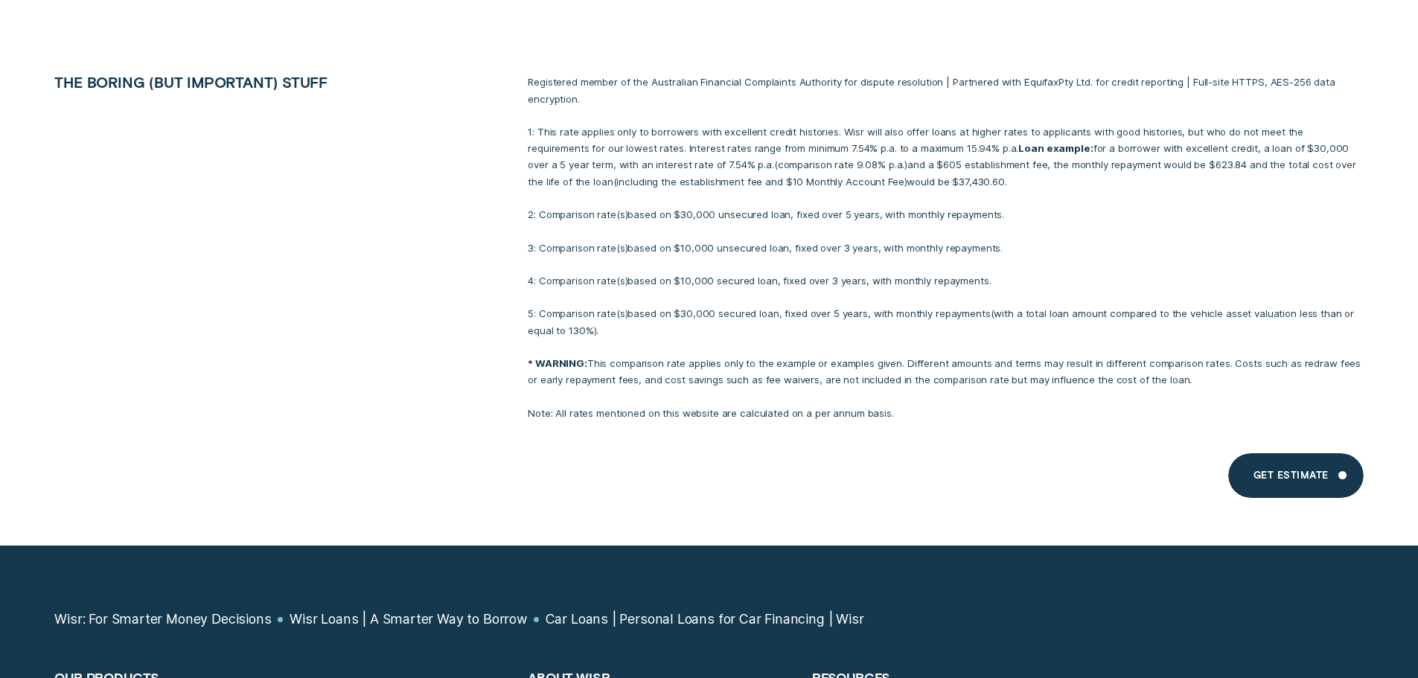
click at [844, 247] on div "Registered member of the Australian Financial Complaints Authority for dispute …" at bounding box center [946, 248] width 852 height 348
drag, startPoint x: 1114, startPoint y: 141, endPoint x: 1350, endPoint y: 150, distance: 236.2
click at [1350, 150] on p "1: This rate applies only to borrowers with excellent credit histories. Wisr wi…" at bounding box center [945, 157] width 835 height 66
drag, startPoint x: 1305, startPoint y: 121, endPoint x: 1325, endPoint y: 179, distance: 61.4
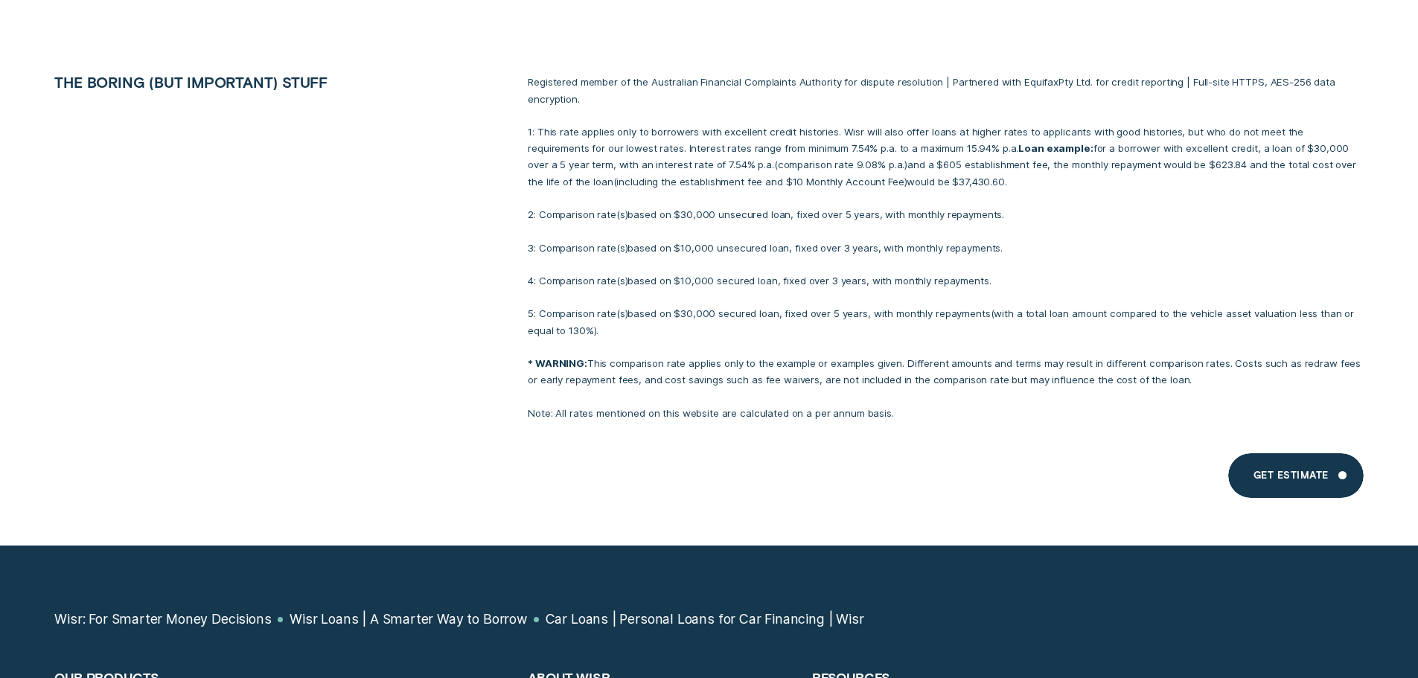
click at [1331, 179] on div "Registered member of the Australian Financial Complaints Authority for dispute …" at bounding box center [946, 248] width 852 height 348
drag, startPoint x: 1081, startPoint y: 153, endPoint x: 1008, endPoint y: 188, distance: 80.9
click at [1079, 154] on p "1: This rate applies only to borrowers with excellent credit histories. Wisr wi…" at bounding box center [945, 157] width 835 height 66
click at [584, 206] on p "2: Comparison rate ( s ) based on $30,000 unsecured loan, fixed over 5 years, w…" at bounding box center [945, 214] width 835 height 16
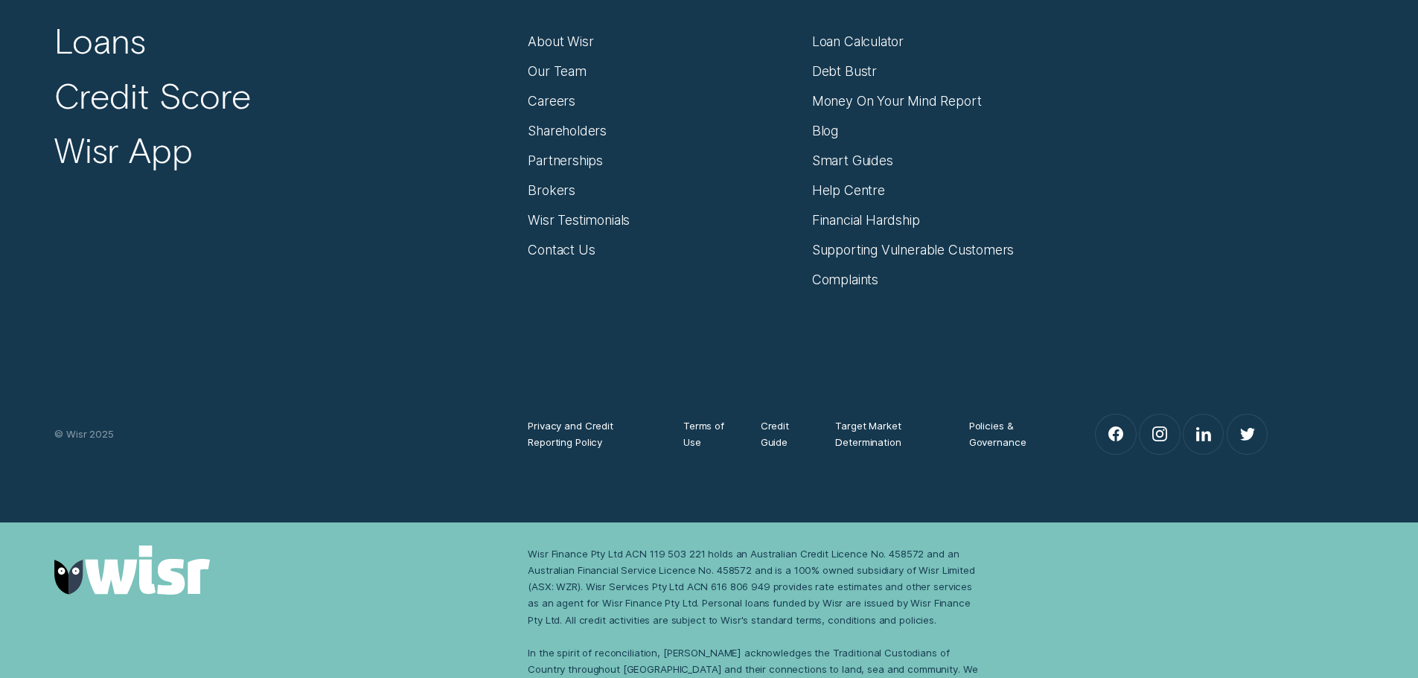
scroll to position [10173, 0]
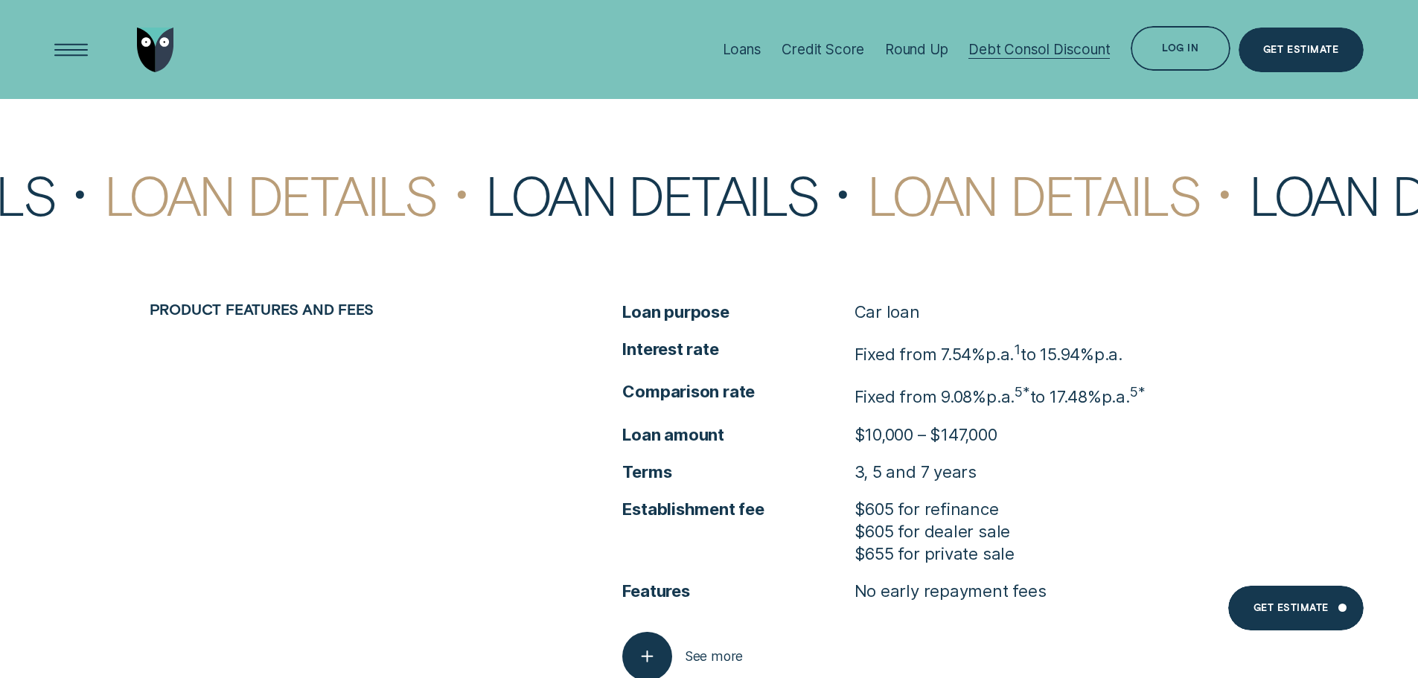
drag, startPoint x: 980, startPoint y: 575, endPoint x: 1002, endPoint y: 30, distance: 545.3
